Goal: Task Accomplishment & Management: Manage account settings

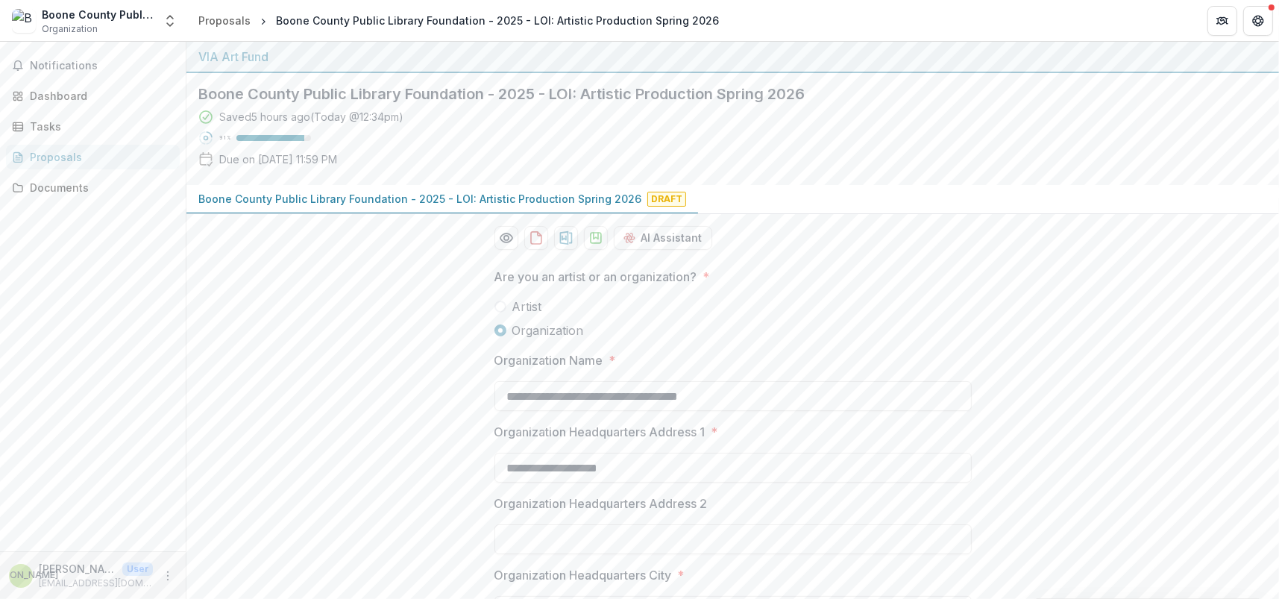
click at [73, 16] on div "Boone County Public Library Foundation" at bounding box center [98, 15] width 112 height 16
click at [170, 25] on polyline "Open entity switcher" at bounding box center [170, 24] width 6 height 3
click at [125, 79] on div "Boone County Public Library Foundation" at bounding box center [111, 81] width 149 height 16
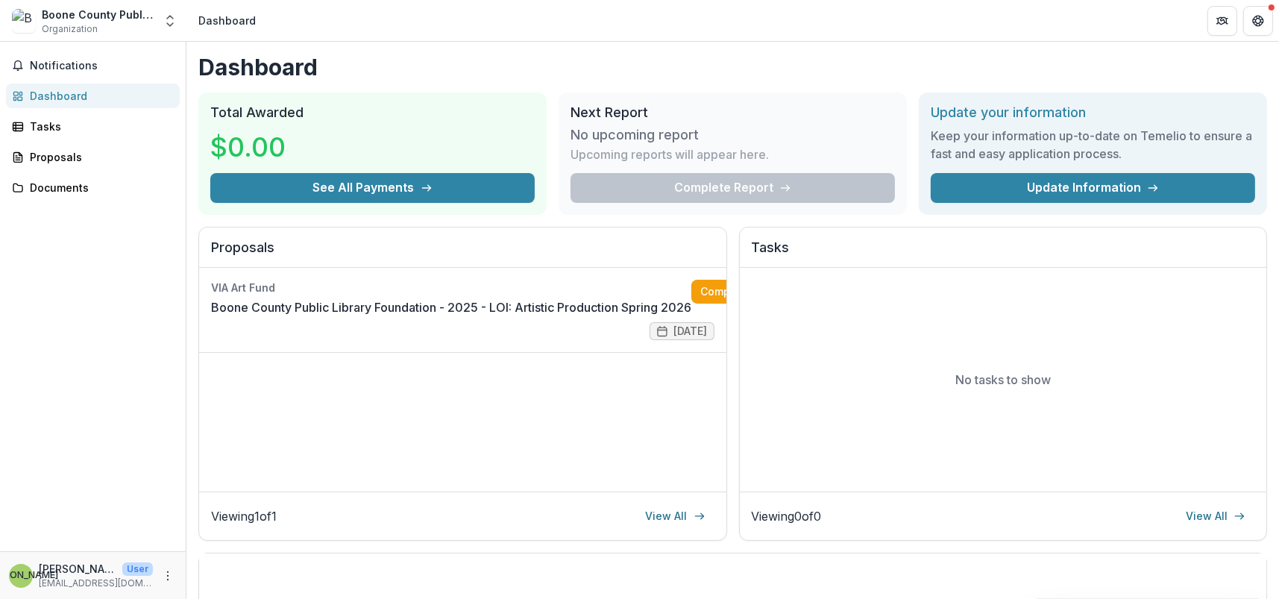
click at [127, 16] on div "Boone County Public Library Foundation" at bounding box center [98, 15] width 112 height 16
click at [1121, 192] on link "Update Information" at bounding box center [1092, 188] width 324 height 30
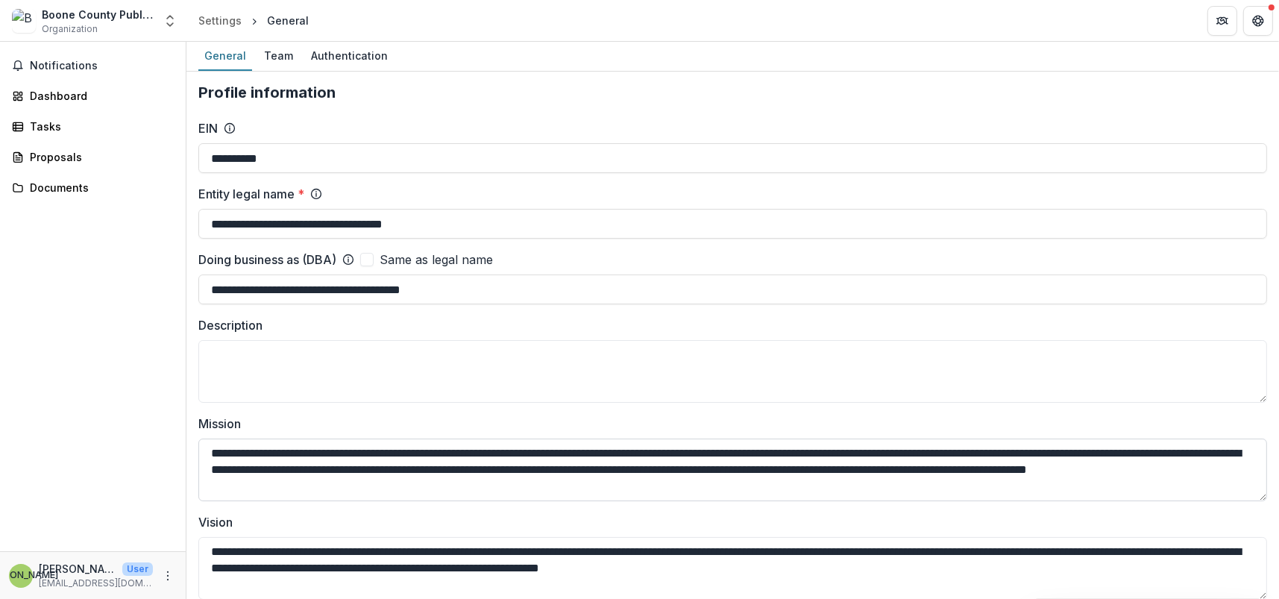
drag, startPoint x: 556, startPoint y: 483, endPoint x: 198, endPoint y: 453, distance: 359.1
click at [198, 453] on textarea "**********" at bounding box center [732, 469] width 1068 height 63
click at [68, 89] on div "Dashboard" at bounding box center [99, 96] width 138 height 16
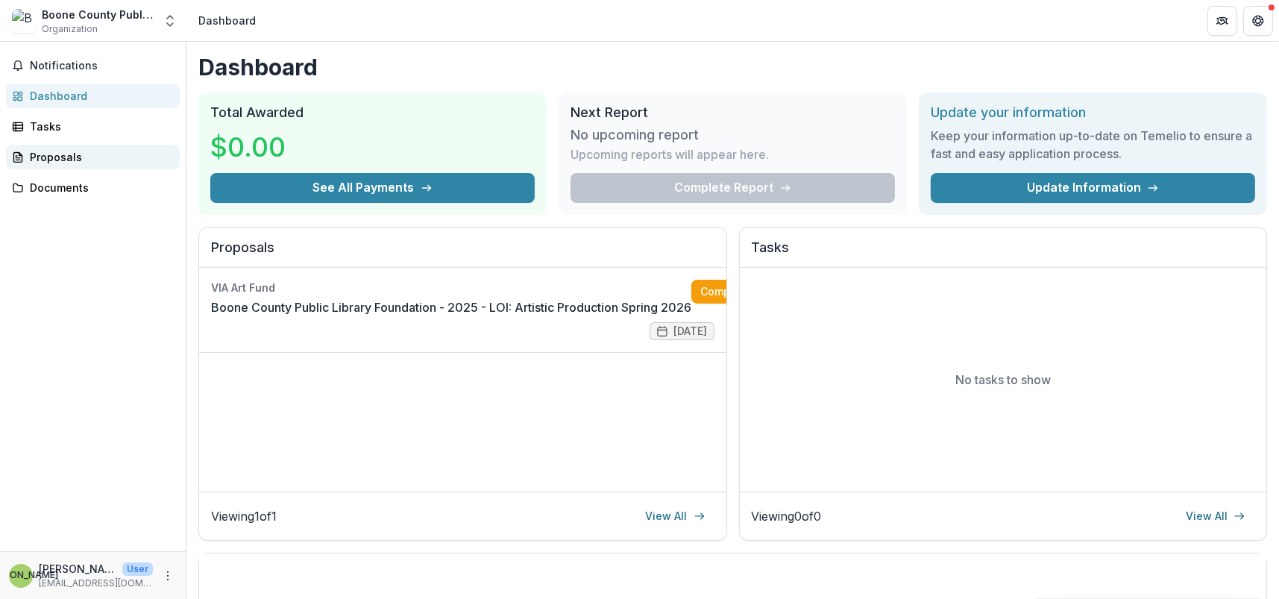
click at [68, 154] on div "Proposals" at bounding box center [99, 157] width 138 height 16
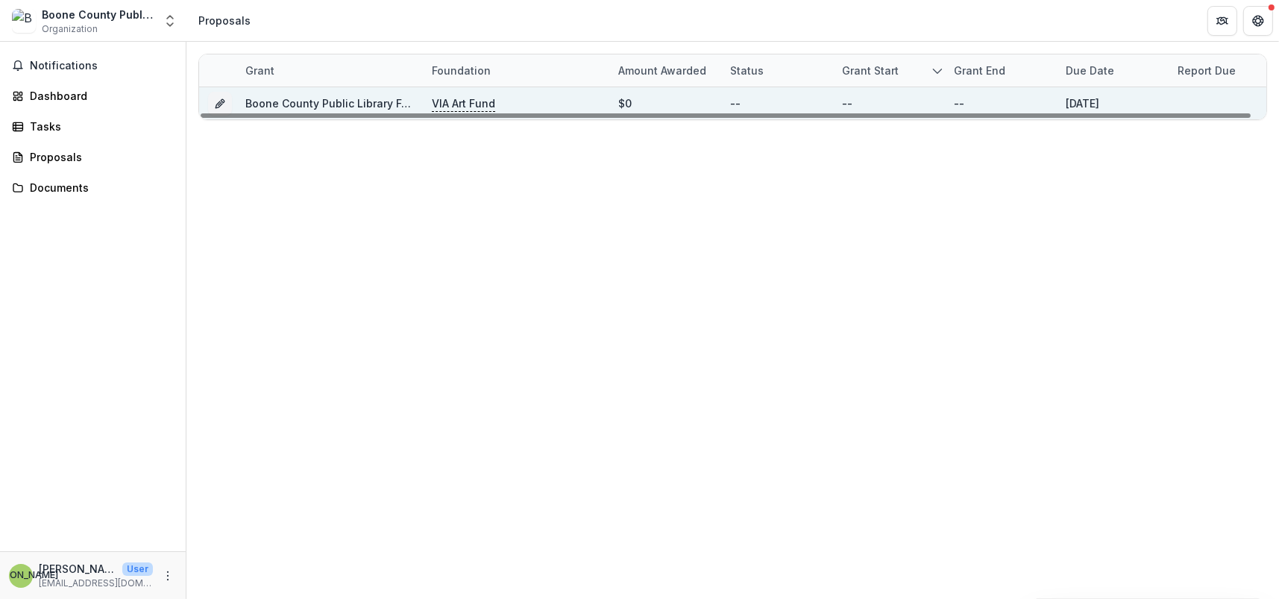
click at [371, 106] on link "Boone County Public Library Foundation - 2025 - LOI: Artistic Production Spring…" at bounding box center [466, 103] width 443 height 13
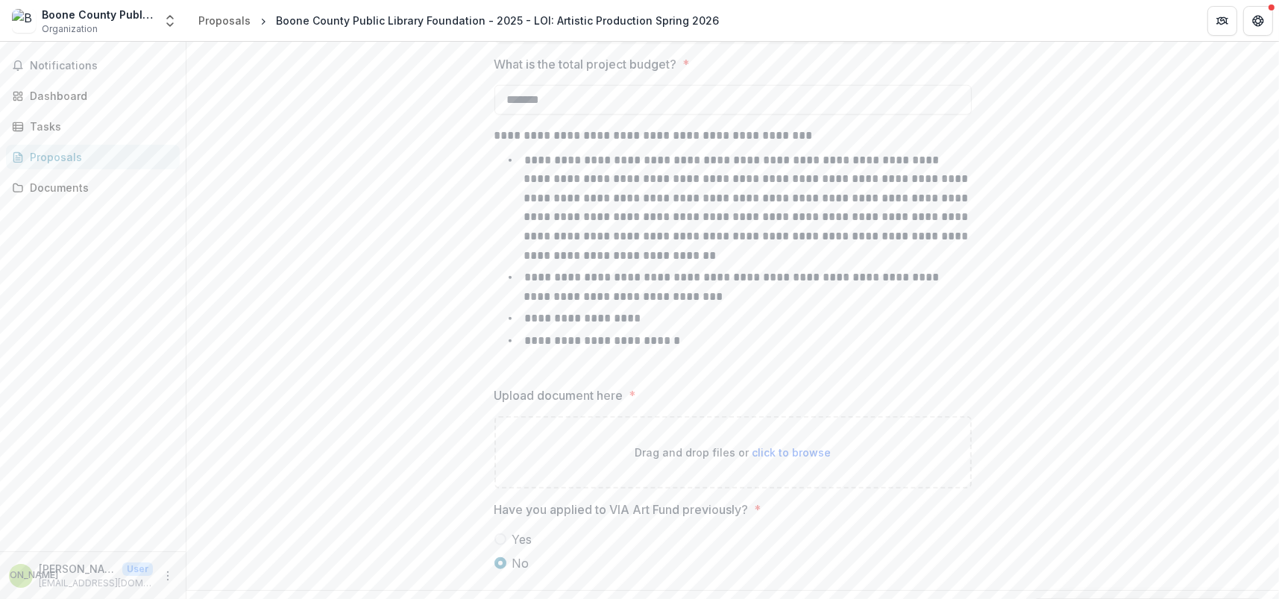
scroll to position [1835, 0]
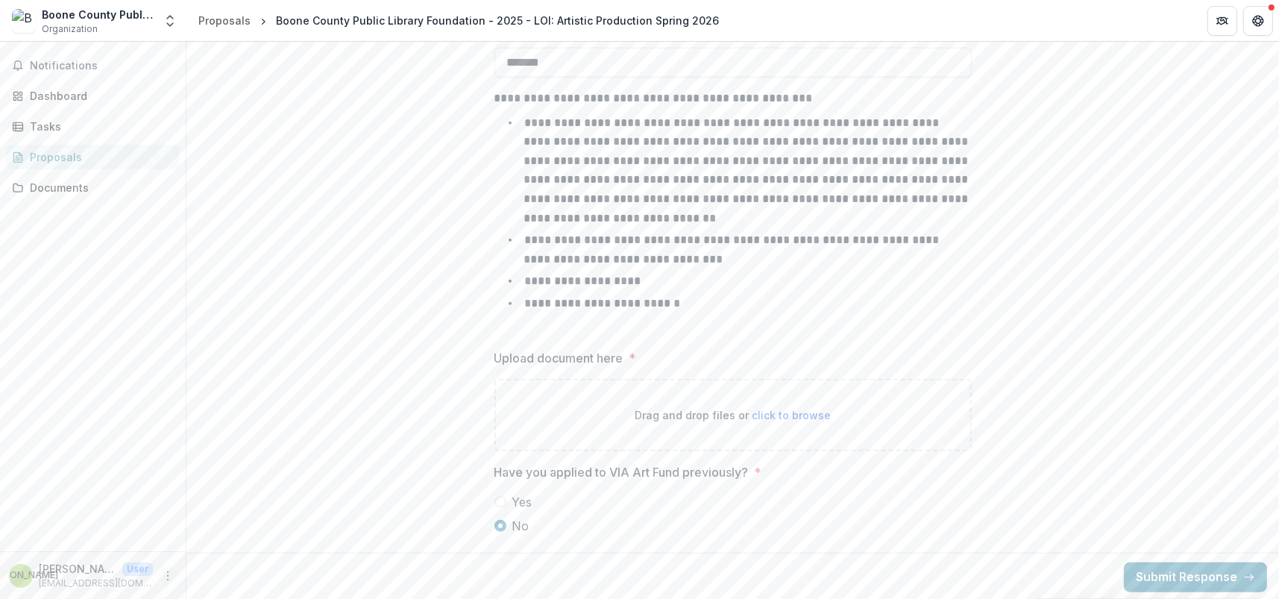
click at [164, 573] on icon "More" at bounding box center [168, 576] width 12 height 12
click at [230, 570] on button "Logout" at bounding box center [267, 567] width 160 height 25
